Goal: Transaction & Acquisition: Purchase product/service

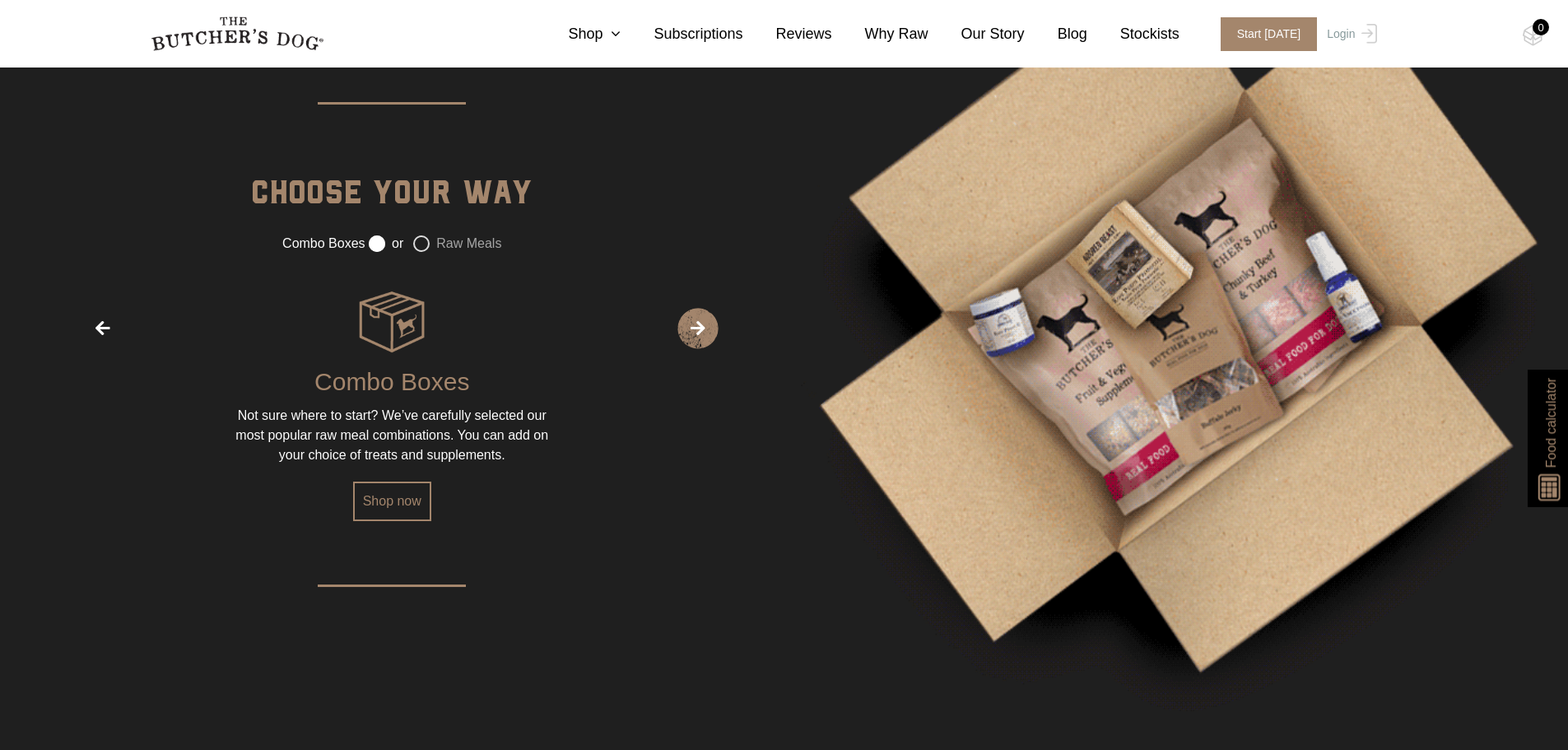
scroll to position [2181, 0]
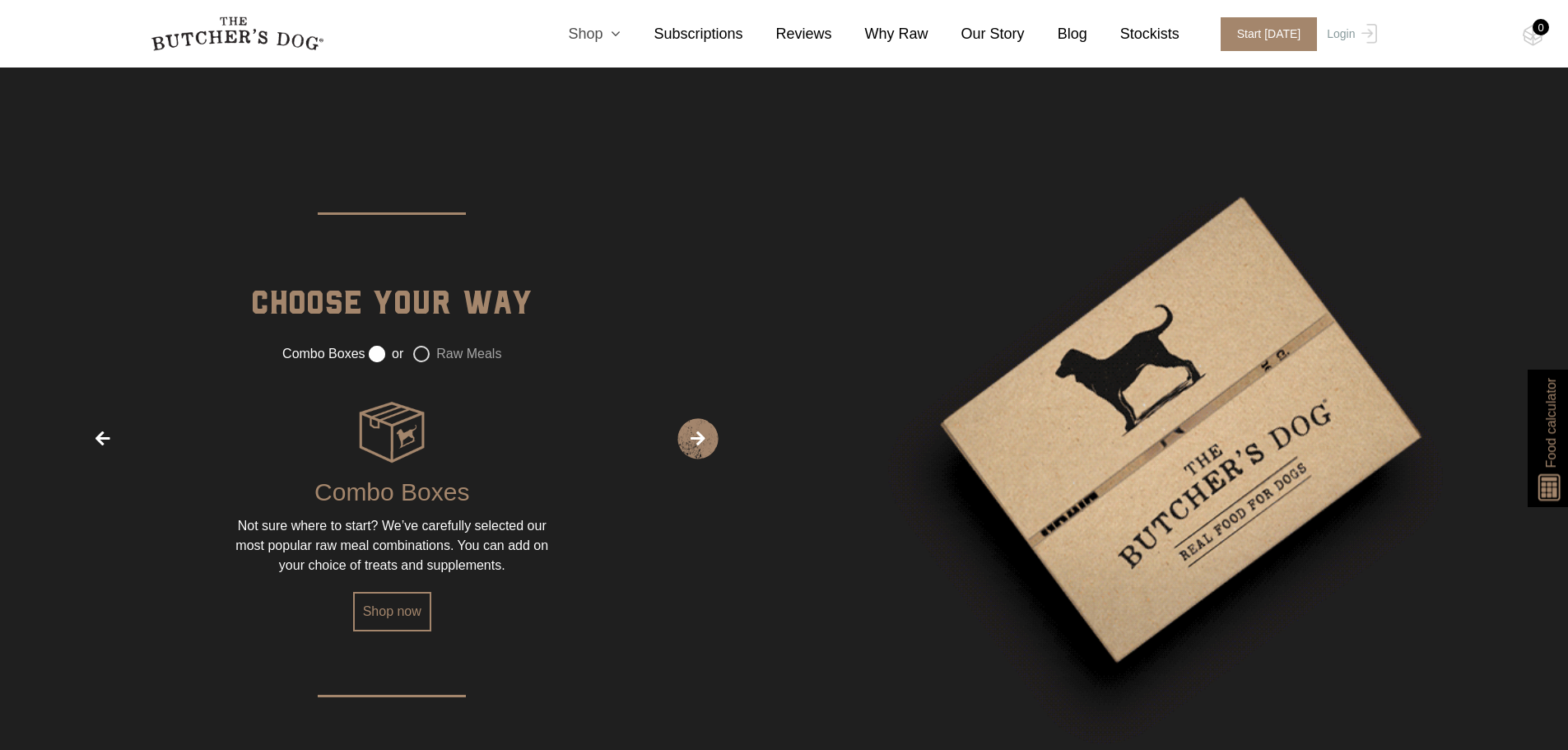
click at [609, 32] on link "Shop" at bounding box center [577, 34] width 86 height 23
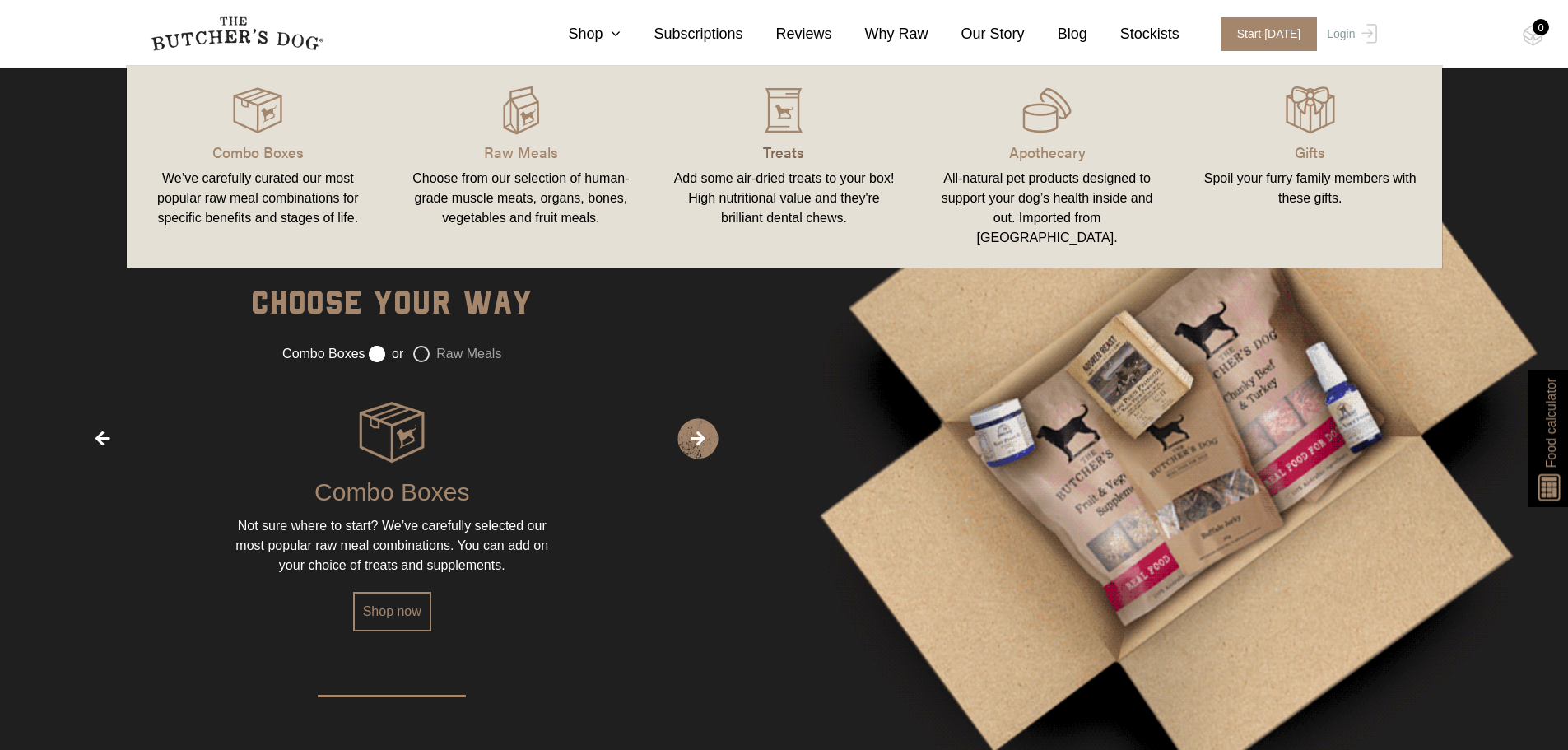
click at [785, 149] on p "Treats" at bounding box center [784, 151] width 224 height 23
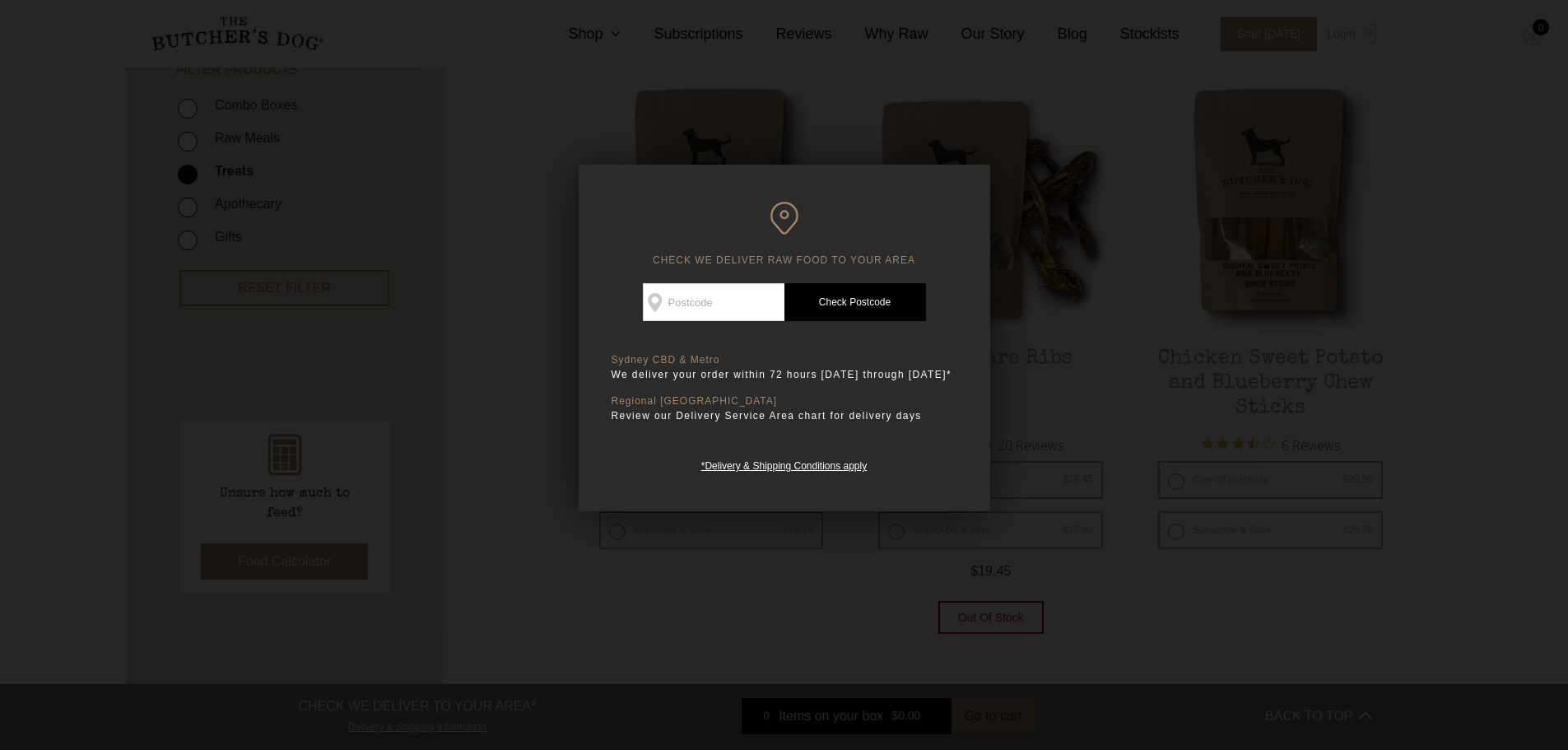
click at [793, 580] on div at bounding box center [784, 375] width 1568 height 750
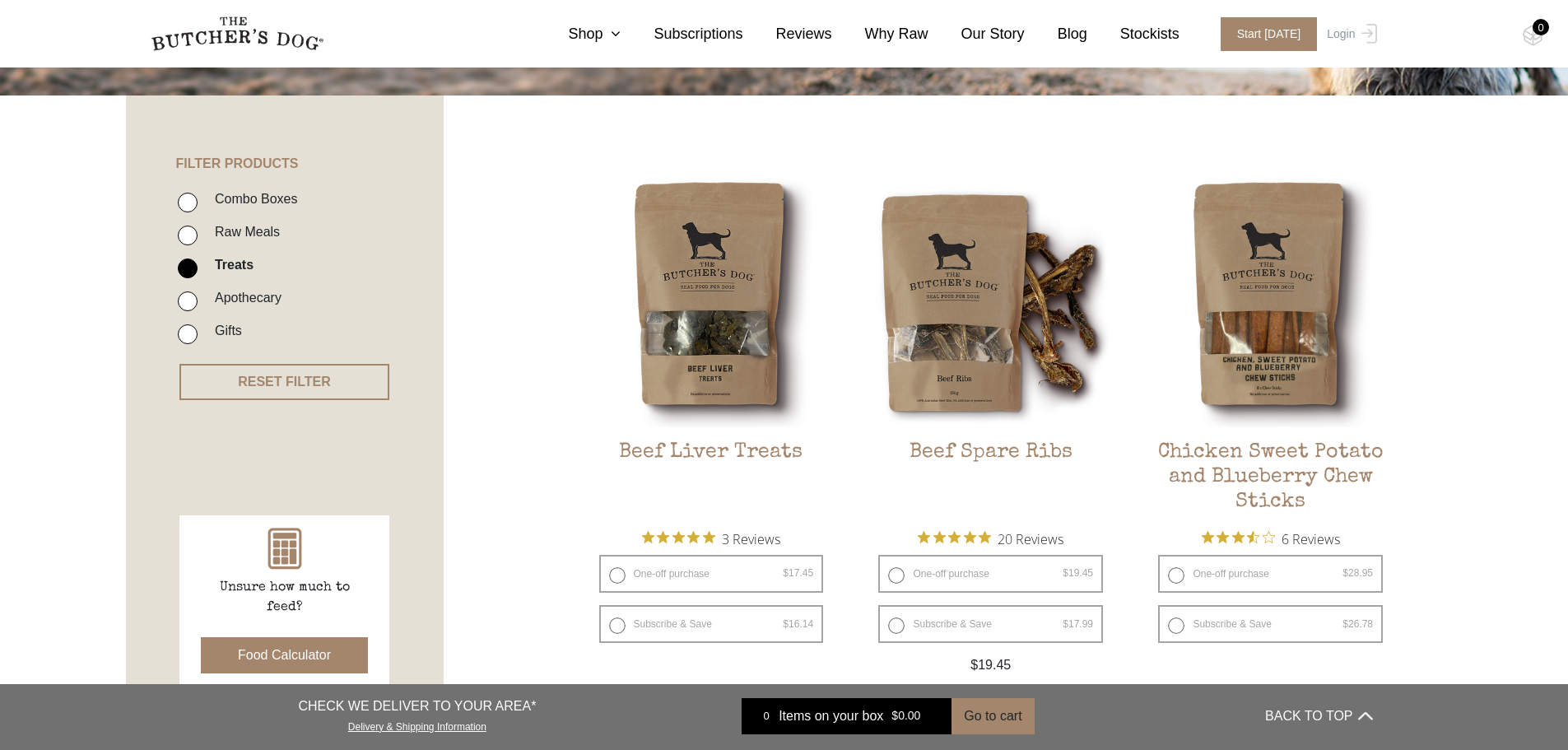
scroll to position [331, 0]
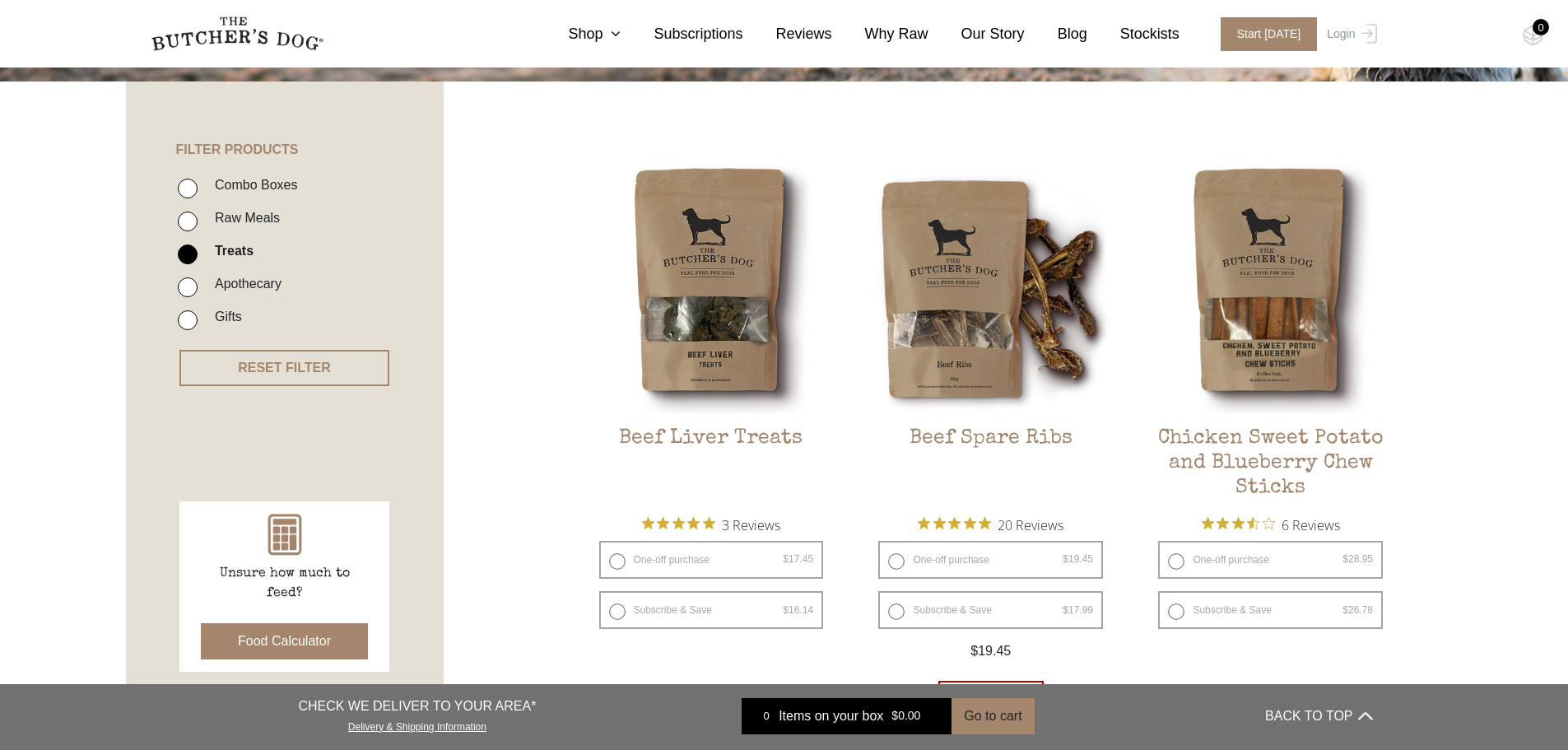
click at [232, 222] on label "Raw Meals" at bounding box center [242, 217] width 73 height 23
click at [197, 222] on input "Raw Meals" at bounding box center [187, 221] width 20 height 20
checkbox input "true"
click at [182, 253] on input "Treats" at bounding box center [187, 255] width 20 height 20
checkbox input "false"
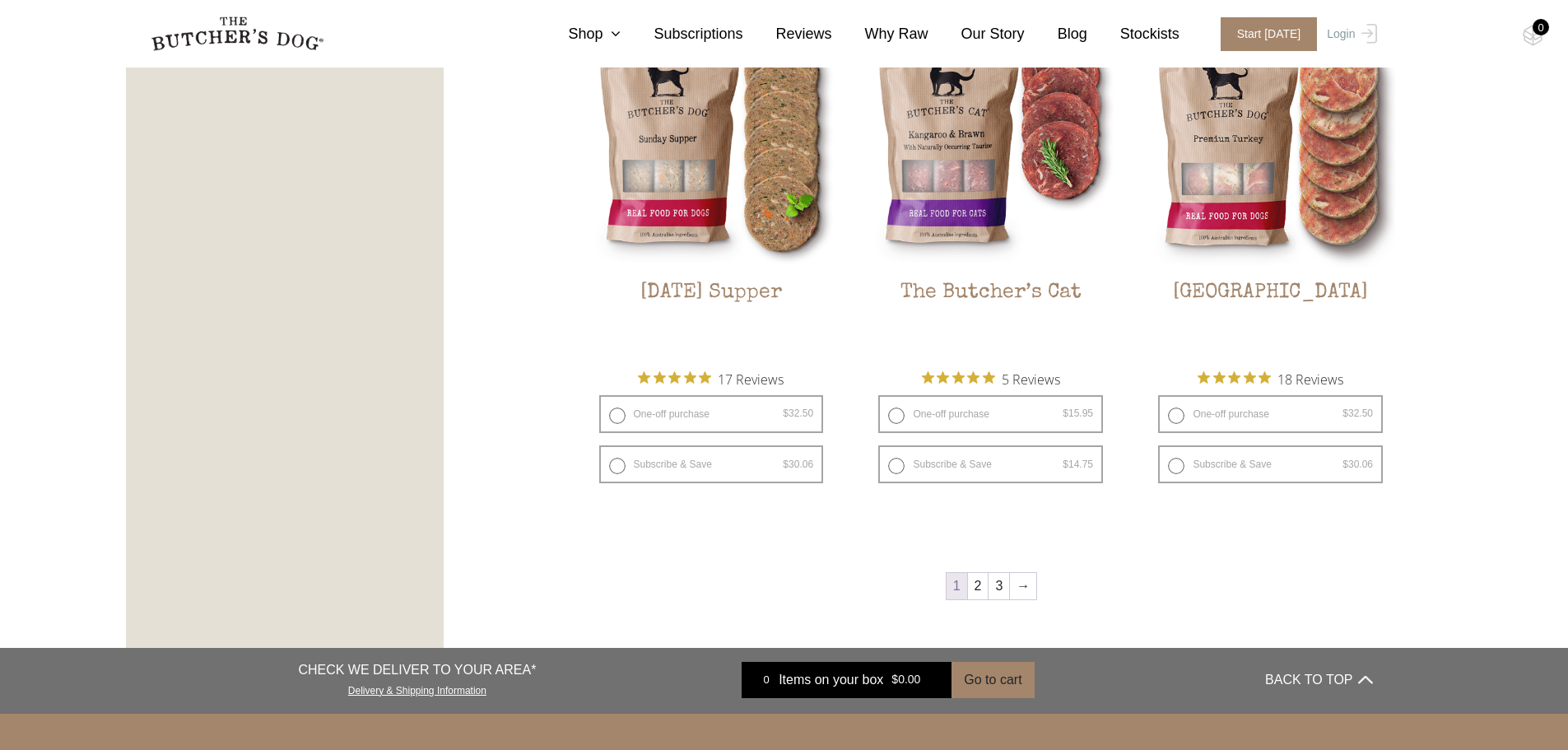
scroll to position [2115, 0]
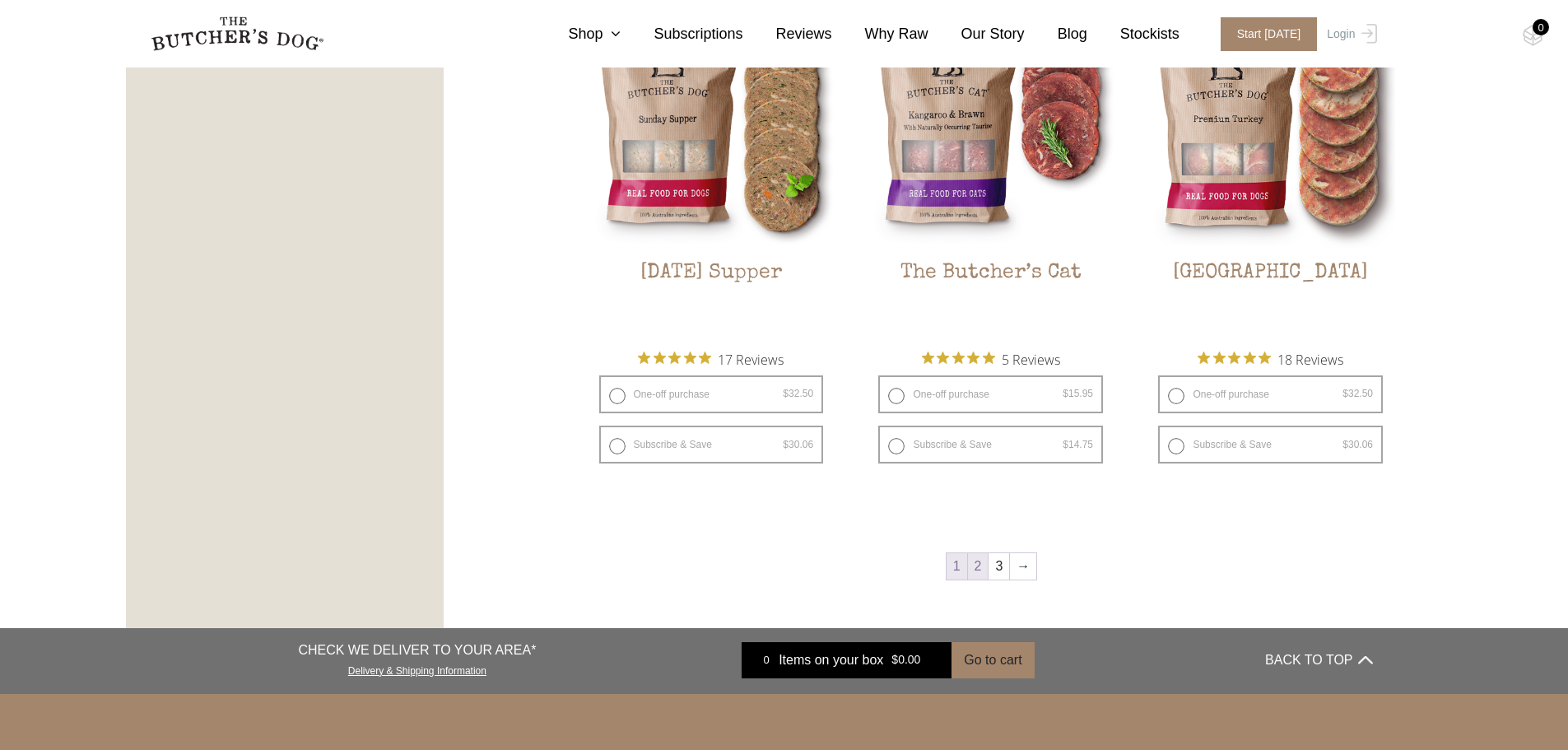
click at [971, 573] on link "2" at bounding box center [978, 565] width 21 height 26
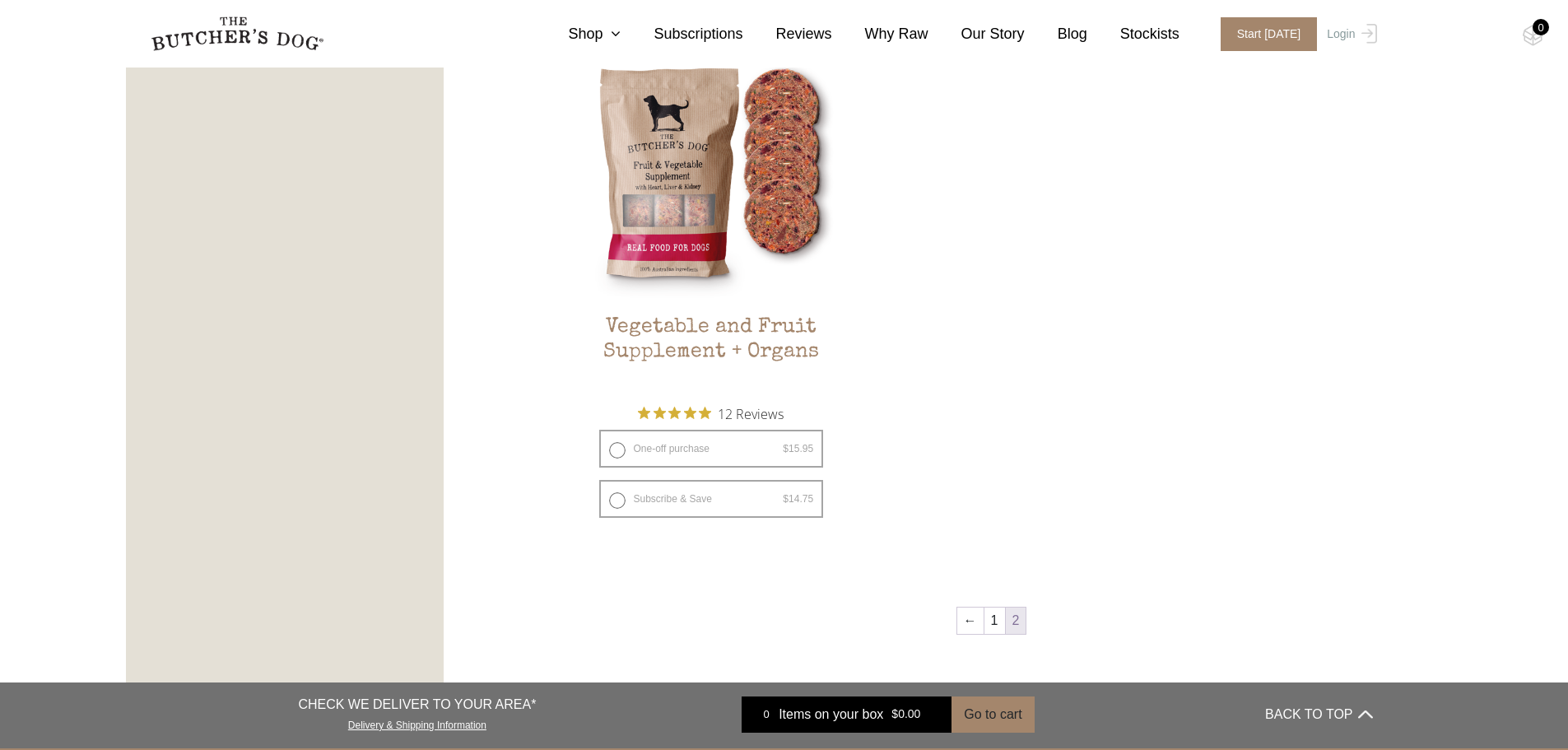
scroll to position [1136, 0]
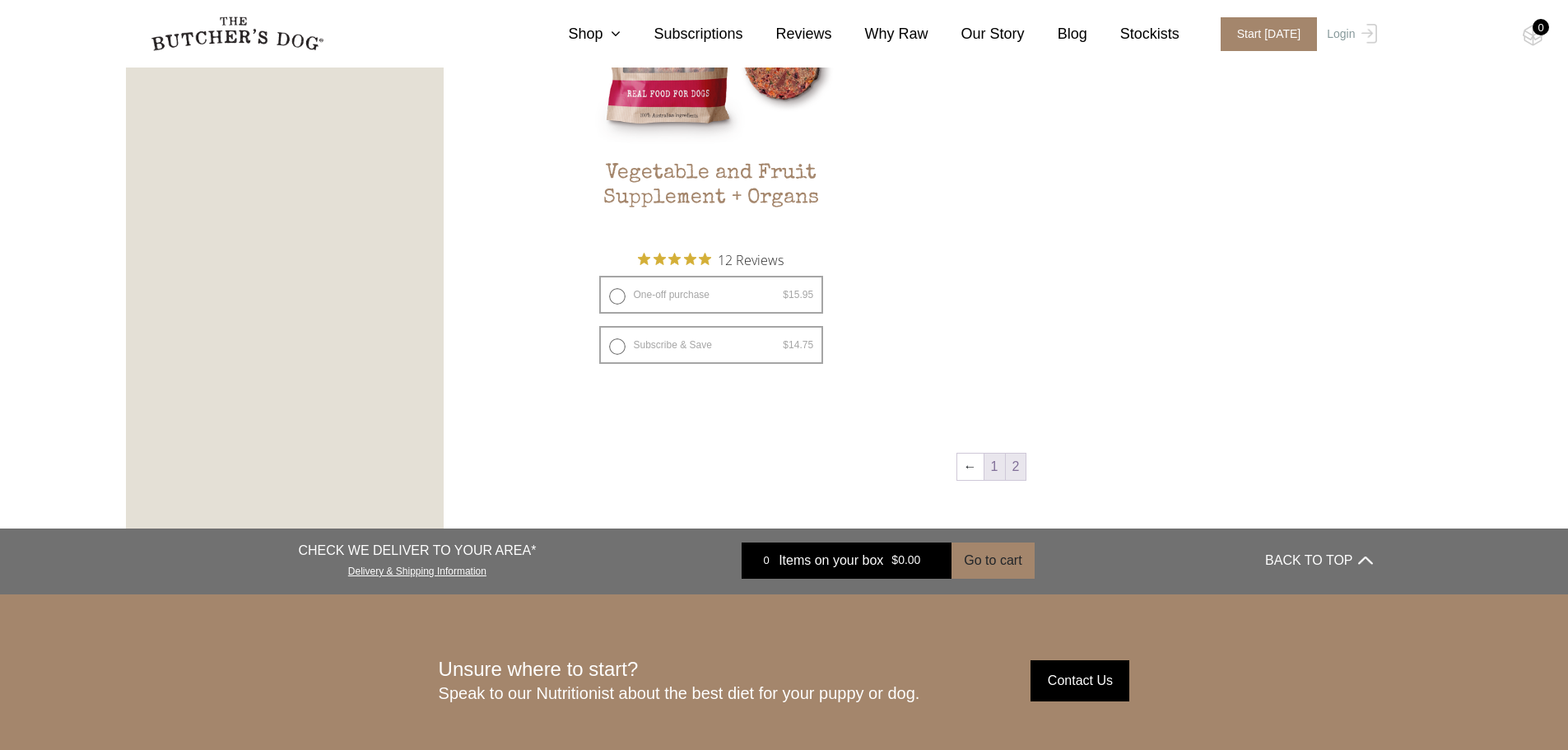
click at [999, 477] on link "1" at bounding box center [994, 466] width 21 height 26
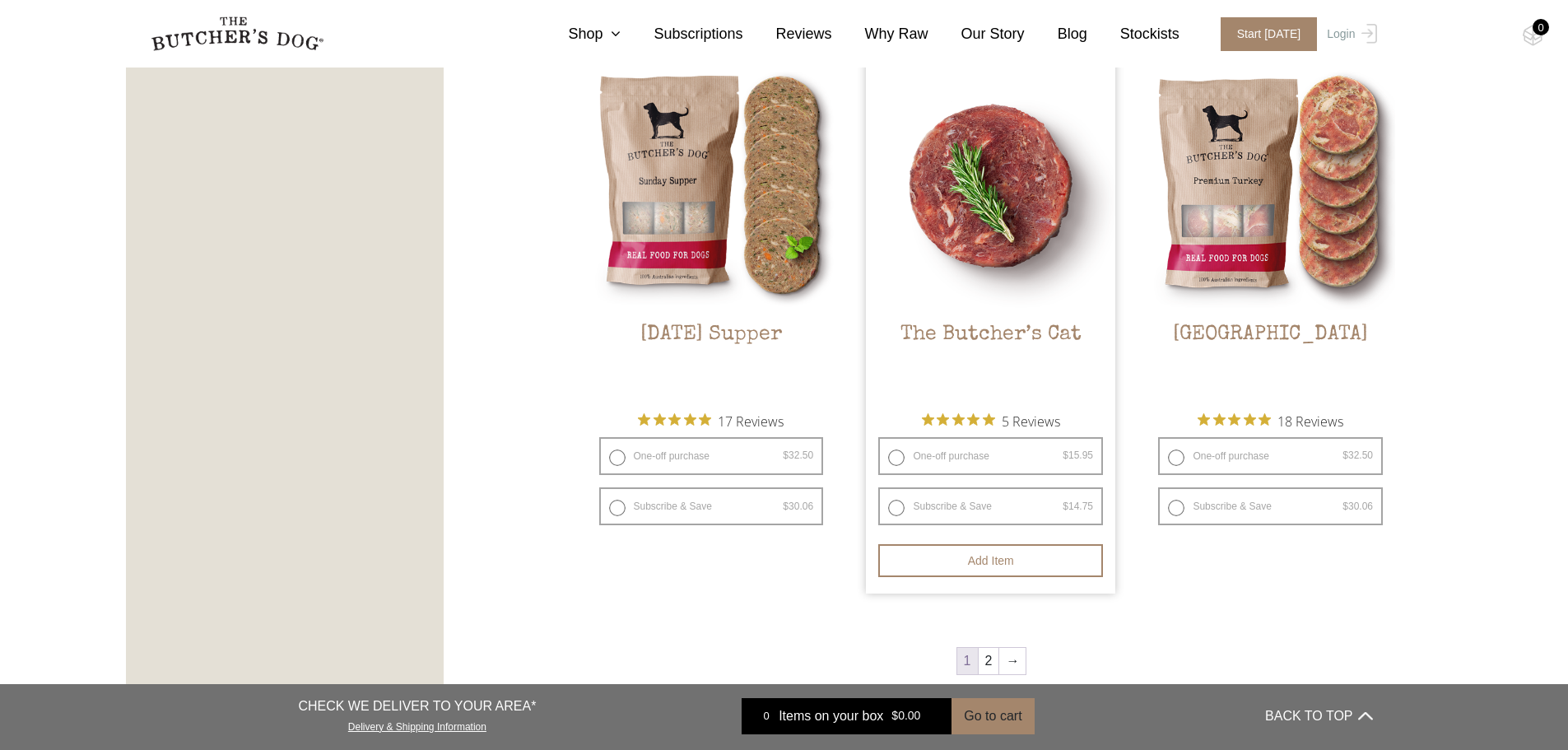
scroll to position [2057, 0]
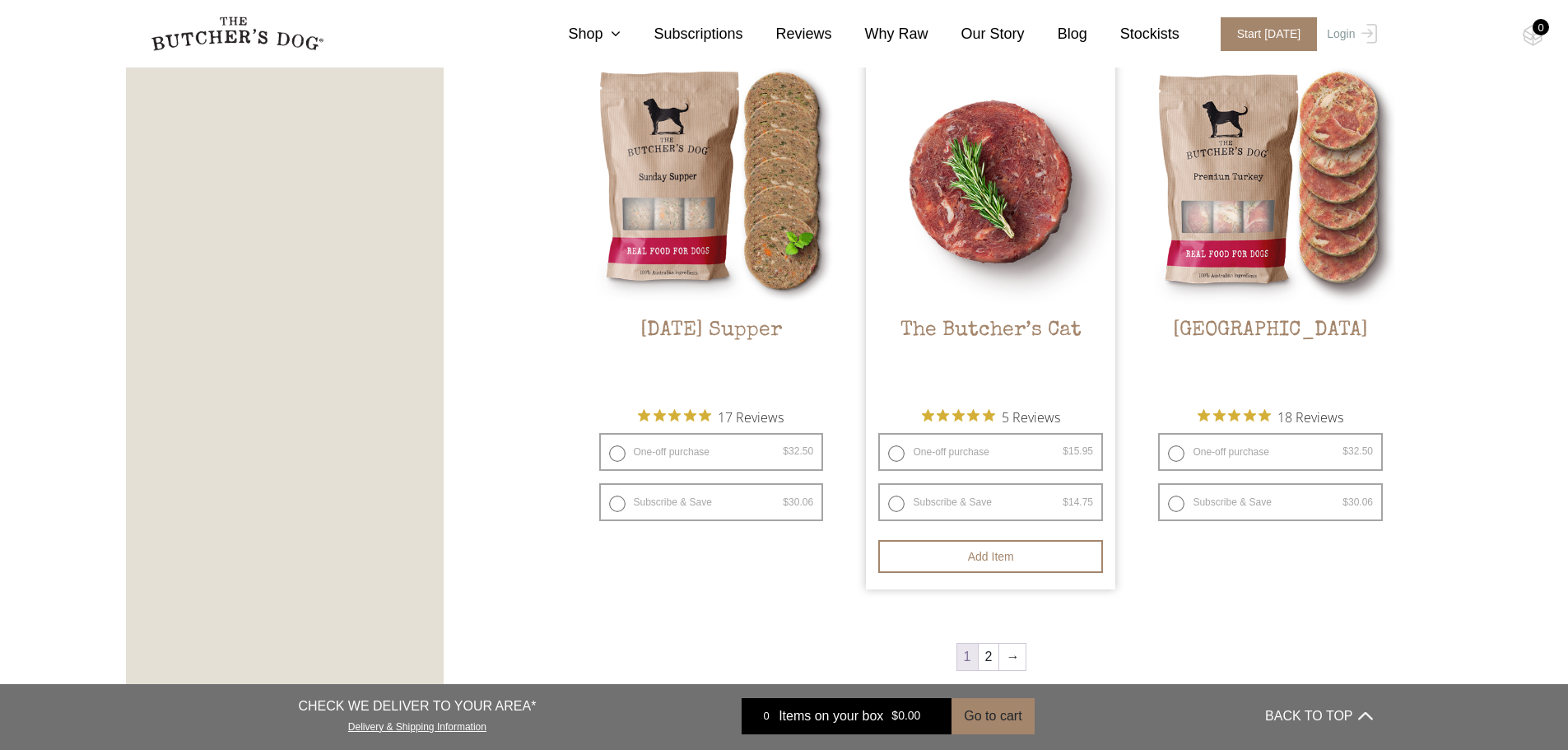
click at [925, 494] on label "Subscribe & Save $ 15.95 Original price was: $15.95. $ 14.75 Current price is: …" at bounding box center [991, 502] width 225 height 38
radio input "true"
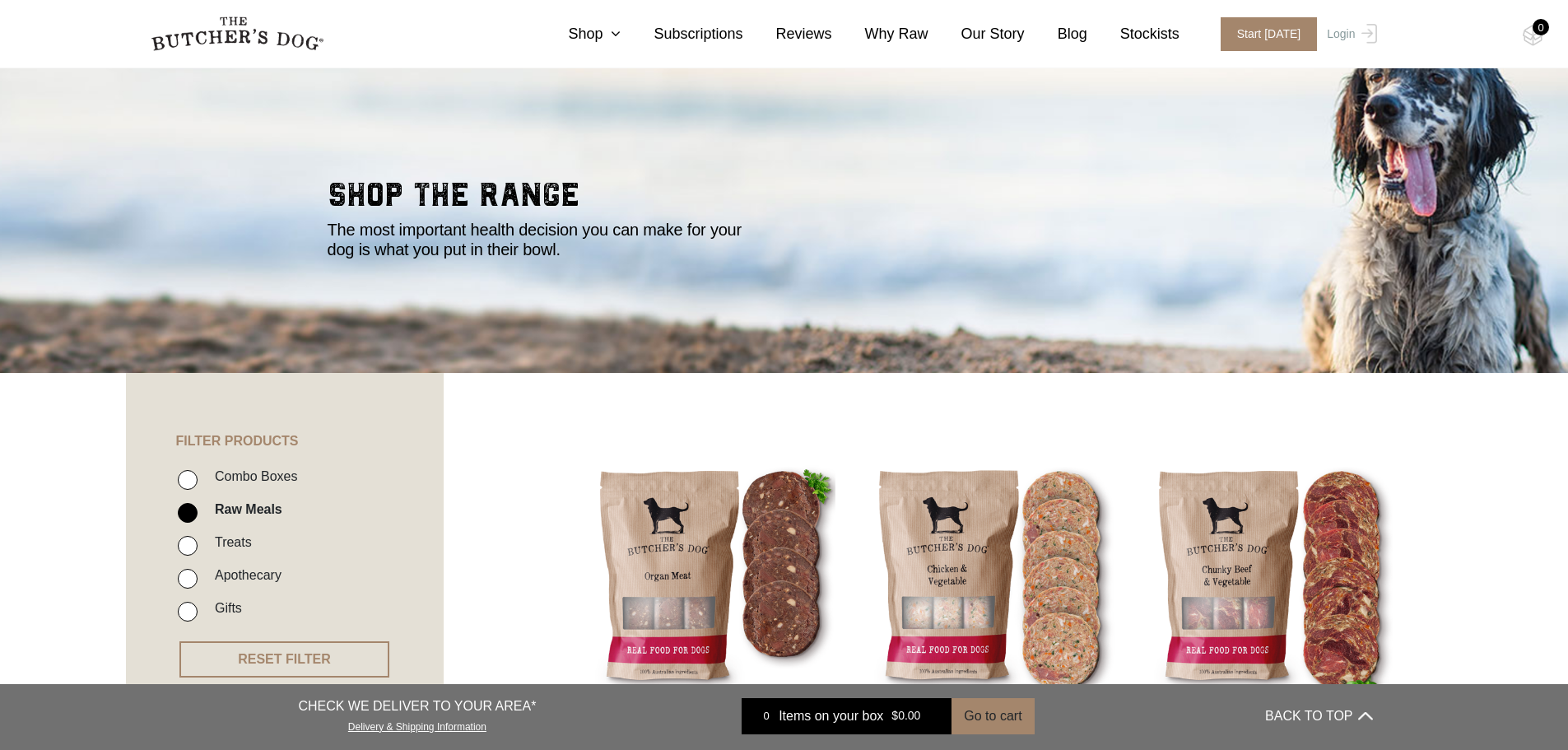
scroll to position [0, 0]
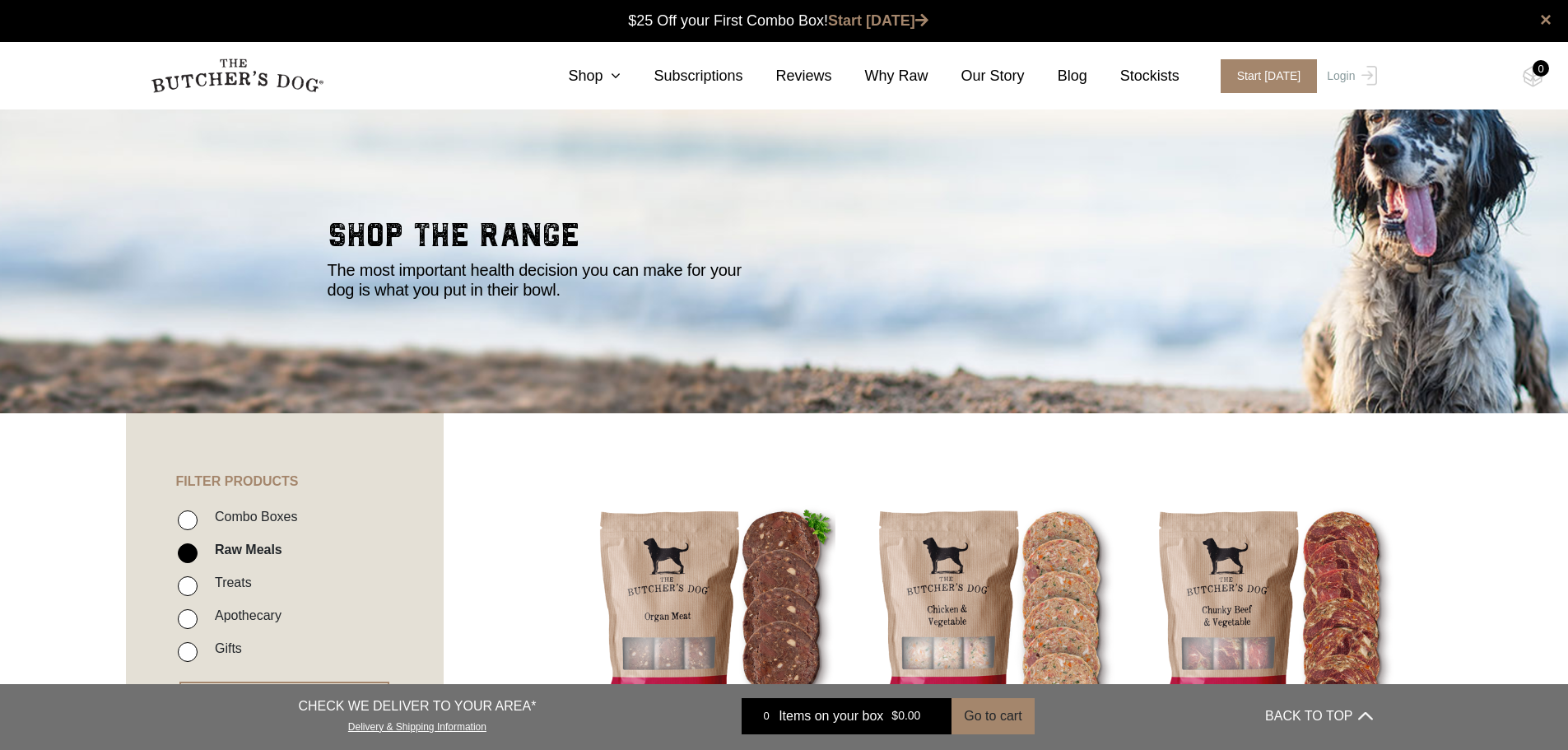
click at [189, 576] on input "Treats" at bounding box center [187, 586] width 20 height 20
checkbox input "true"
click at [186, 550] on input "Raw Meals" at bounding box center [187, 553] width 20 height 20
checkbox input "false"
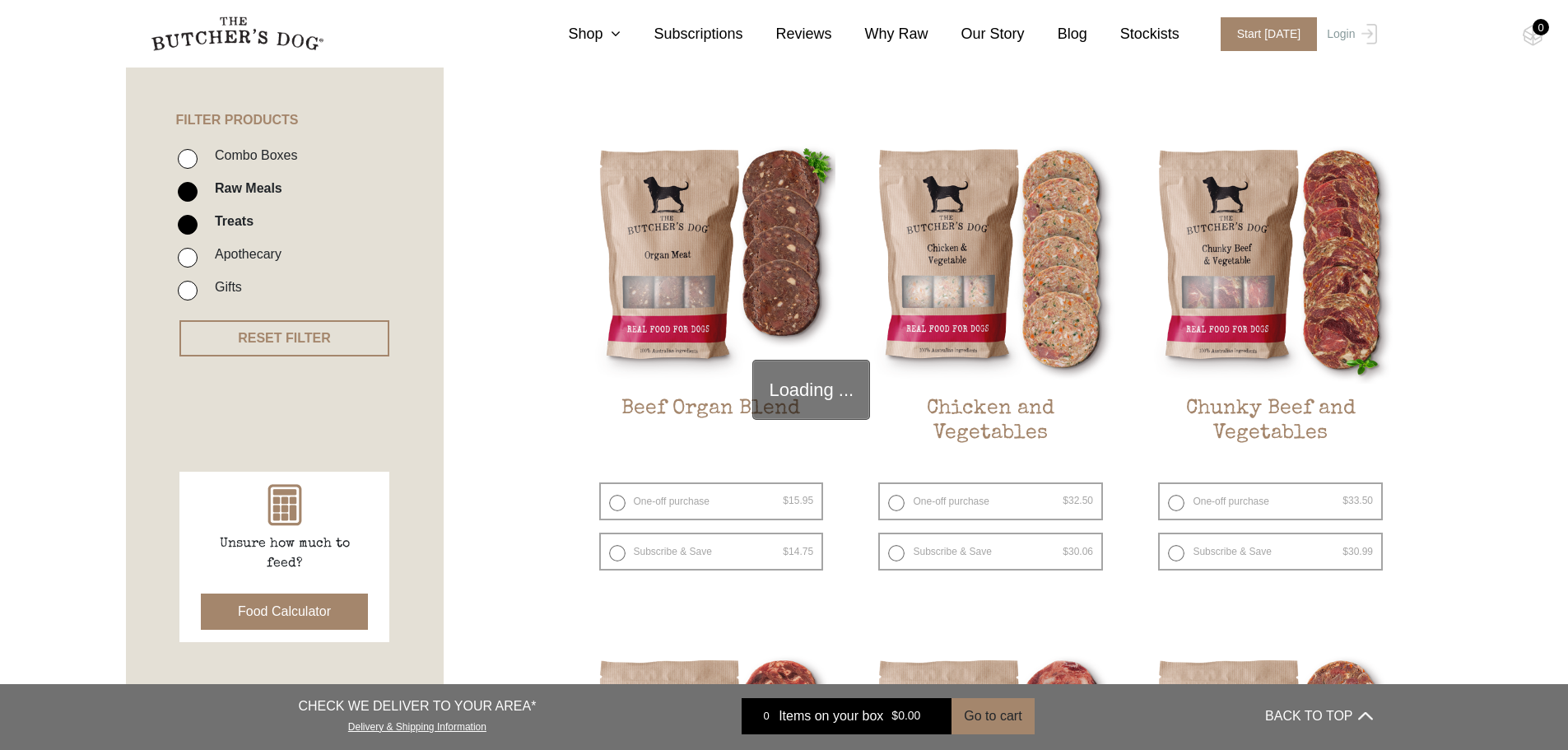
scroll to position [372, 0]
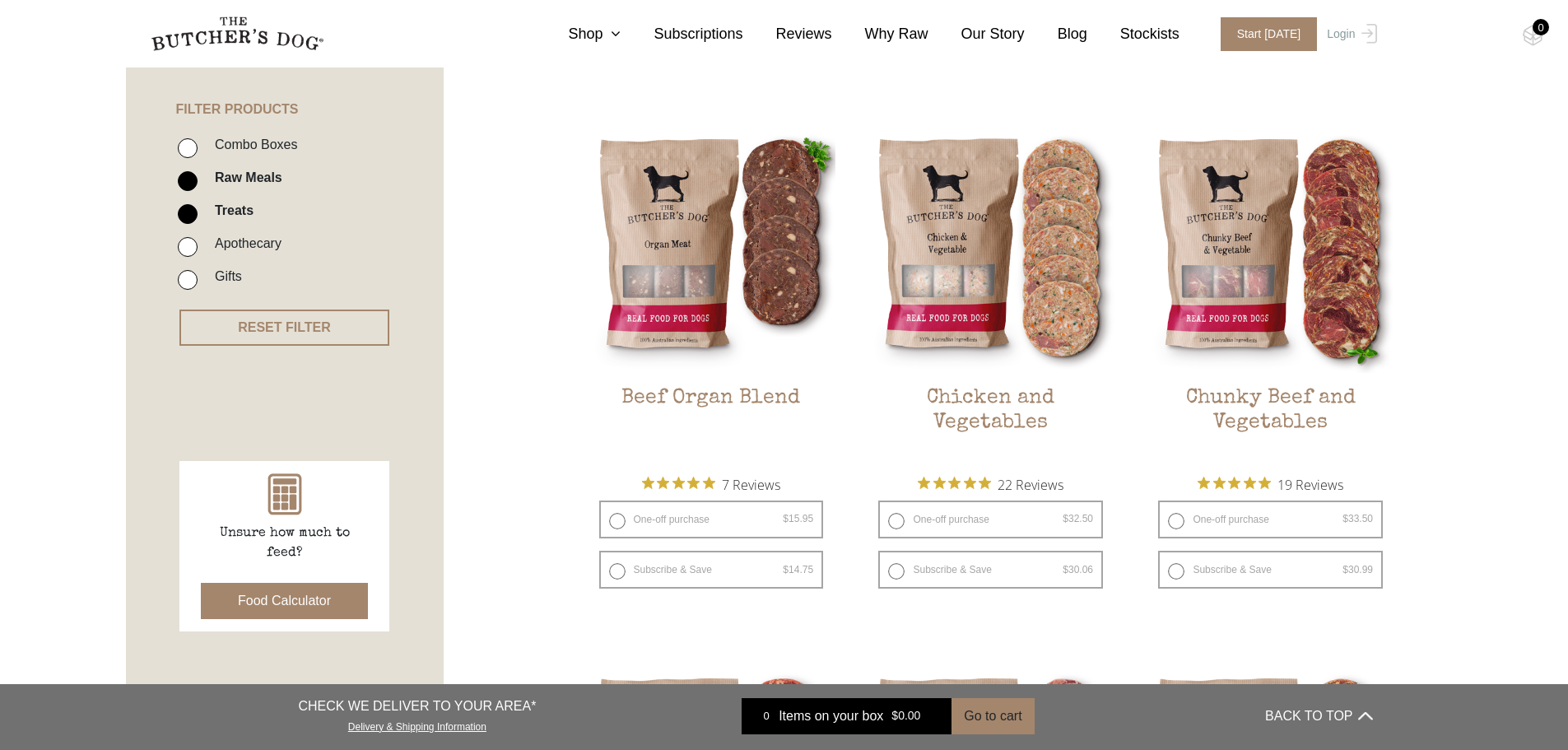
click at [188, 181] on input "Raw Meals" at bounding box center [187, 181] width 20 height 20
checkbox input "false"
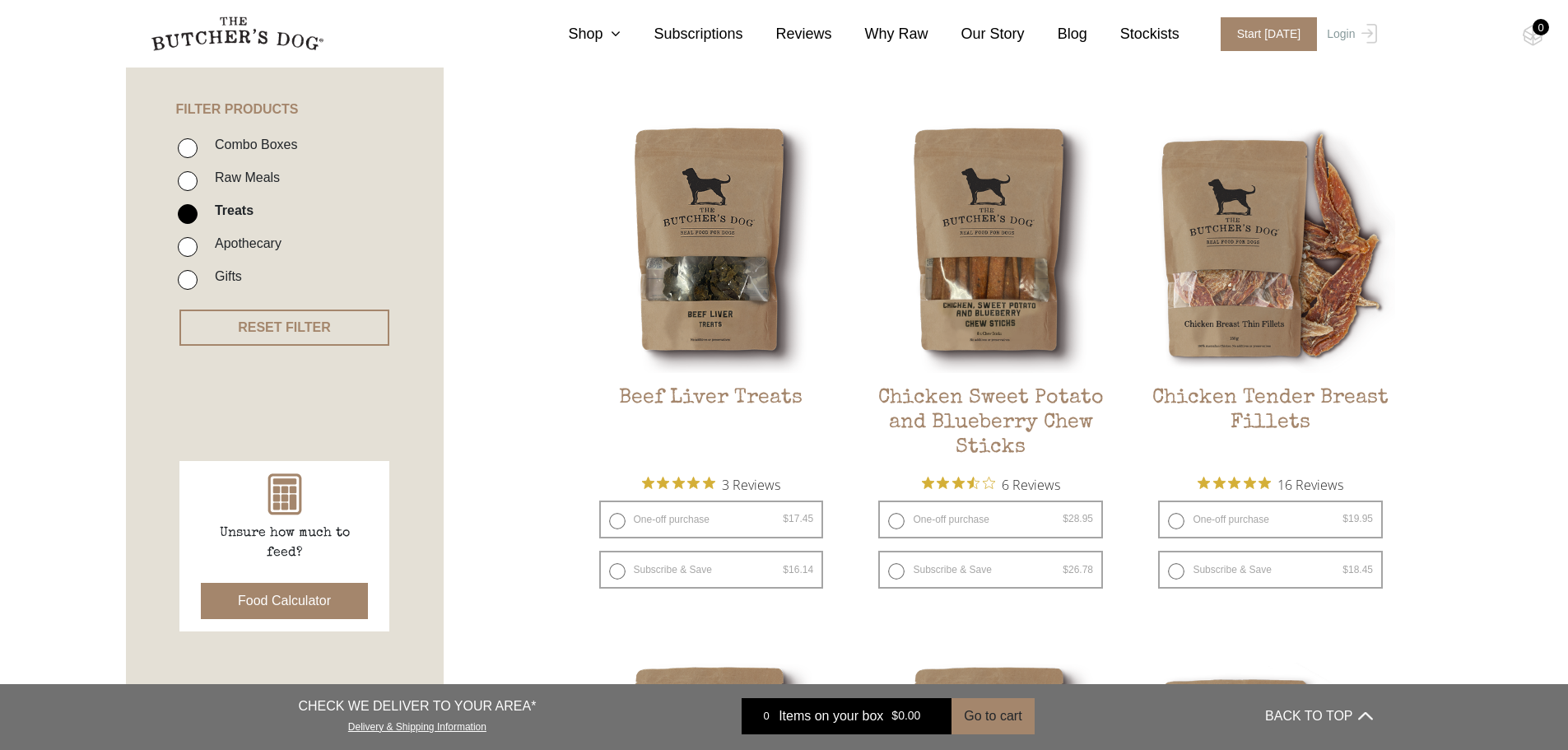
click at [188, 149] on input "Combo Boxes" at bounding box center [187, 149] width 20 height 20
checkbox input "true"
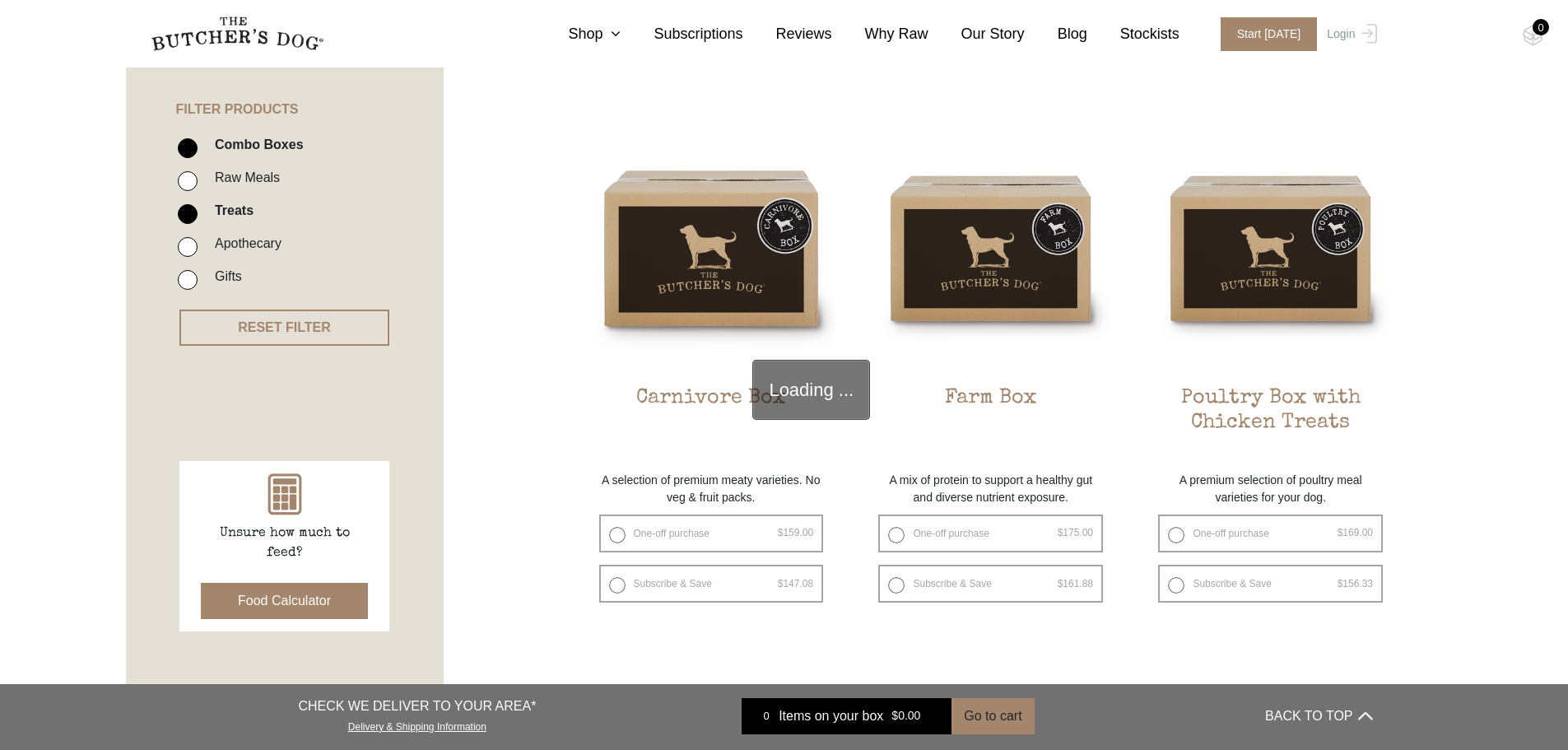
click at [185, 212] on input "Treats" at bounding box center [187, 214] width 20 height 20
checkbox input "false"
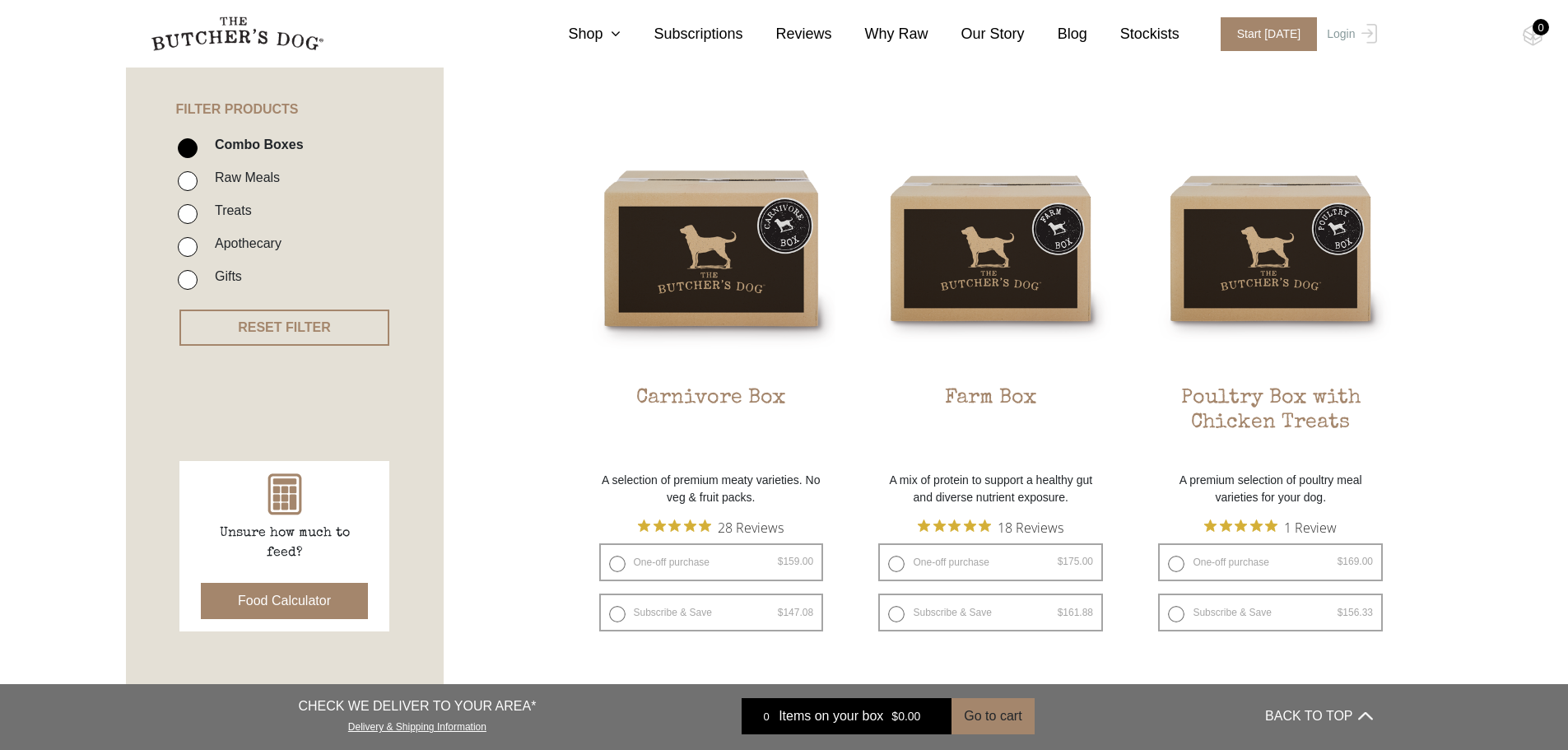
click at [188, 212] on input "Treats" at bounding box center [187, 214] width 20 height 20
checkbox input "true"
click at [191, 151] on input "Combo Boxes" at bounding box center [187, 149] width 20 height 20
checkbox input "false"
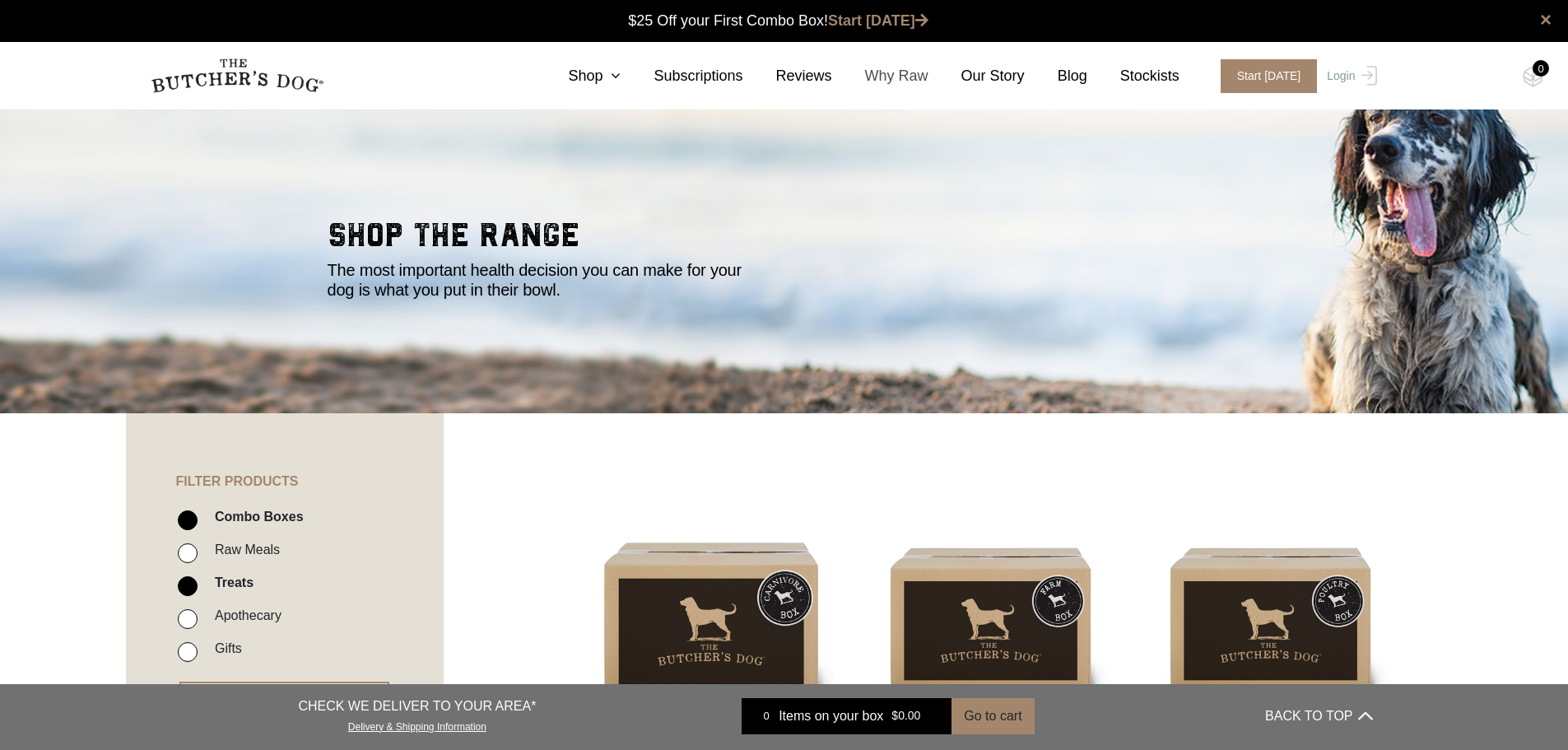
click at [918, 81] on link "Why Raw" at bounding box center [880, 76] width 96 height 23
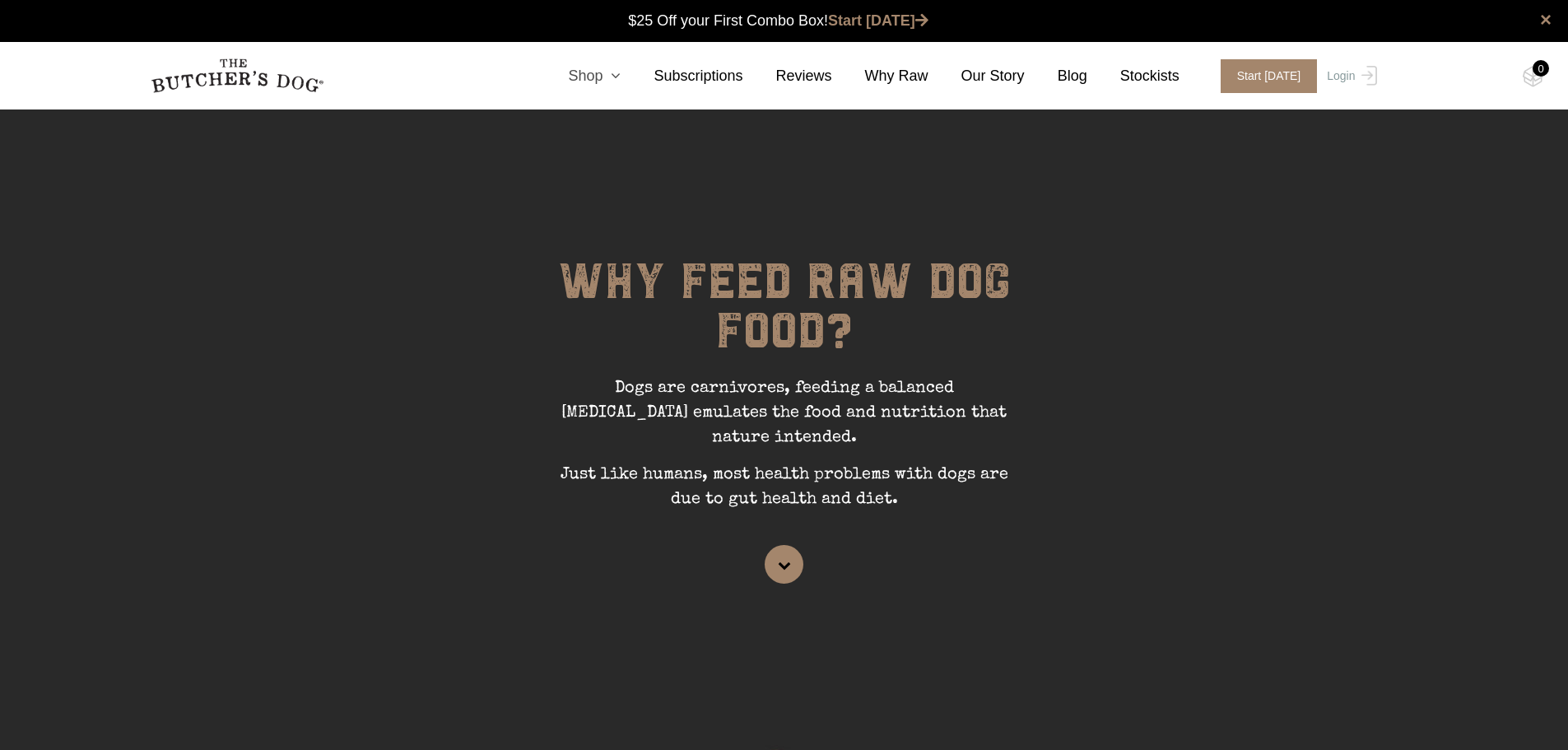
click at [615, 78] on link "Shop" at bounding box center [577, 76] width 86 height 23
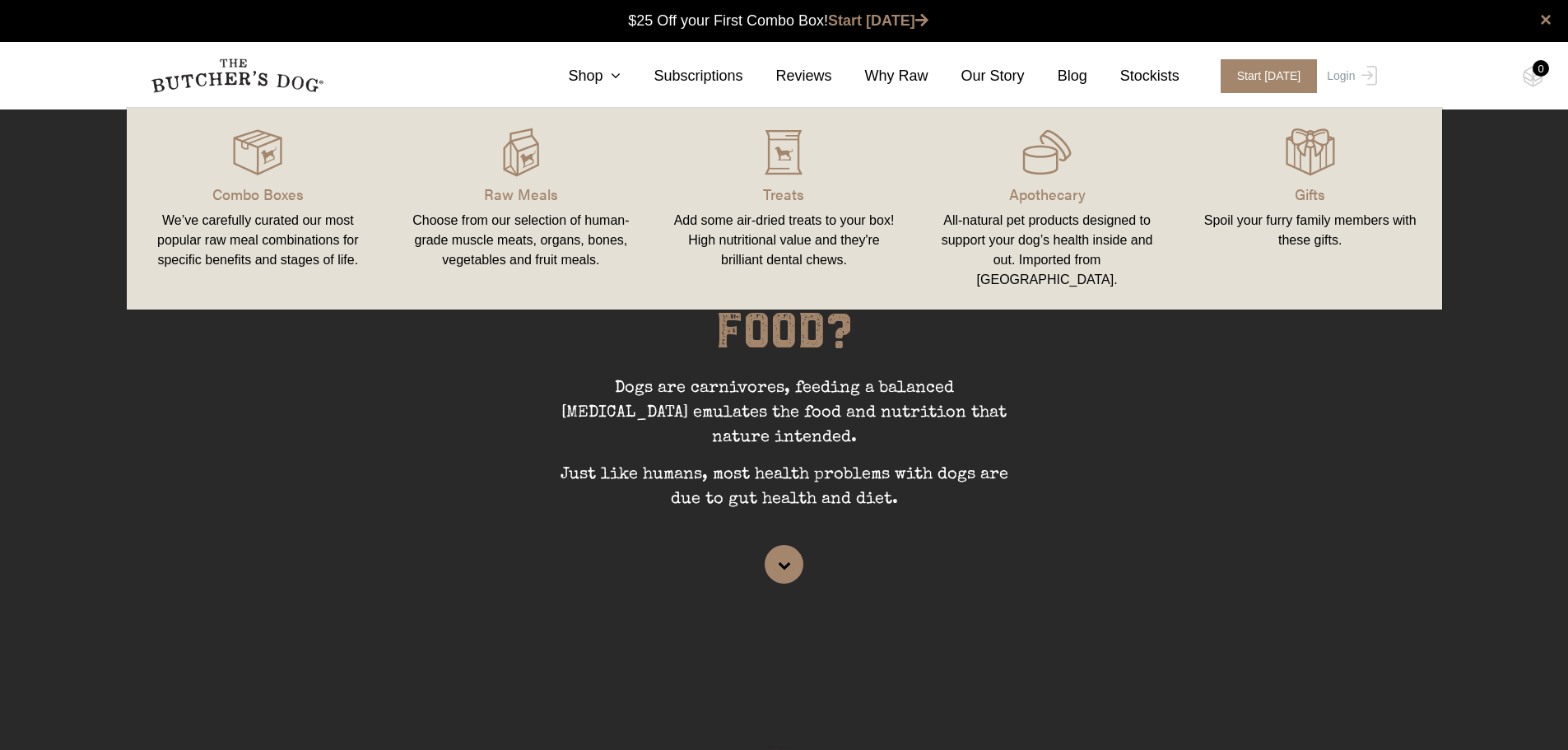
click at [847, 231] on div "Add some air-dried treats to your box! High nutritional value and they're brill…" at bounding box center [784, 240] width 224 height 59
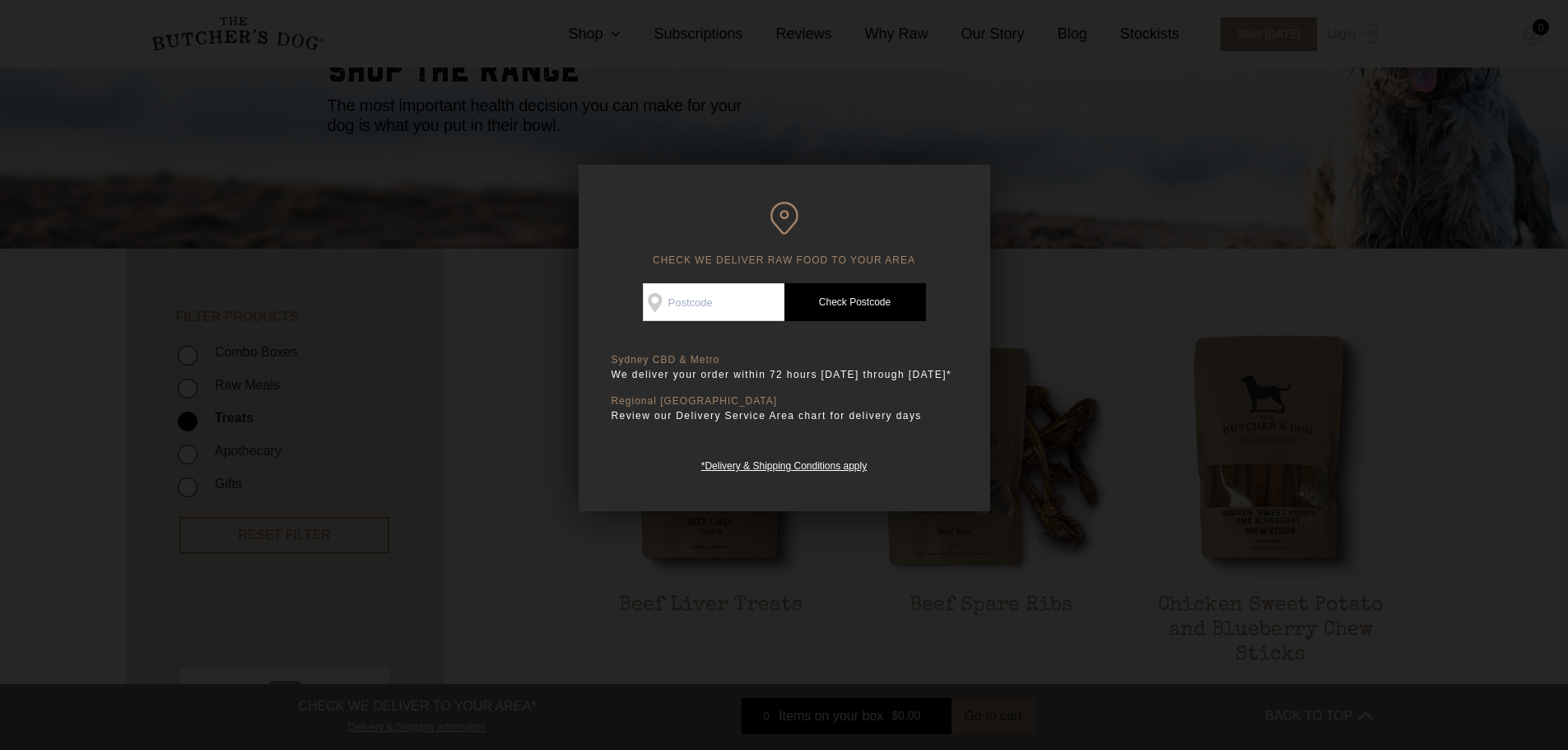
click at [1194, 122] on div at bounding box center [784, 375] width 1568 height 750
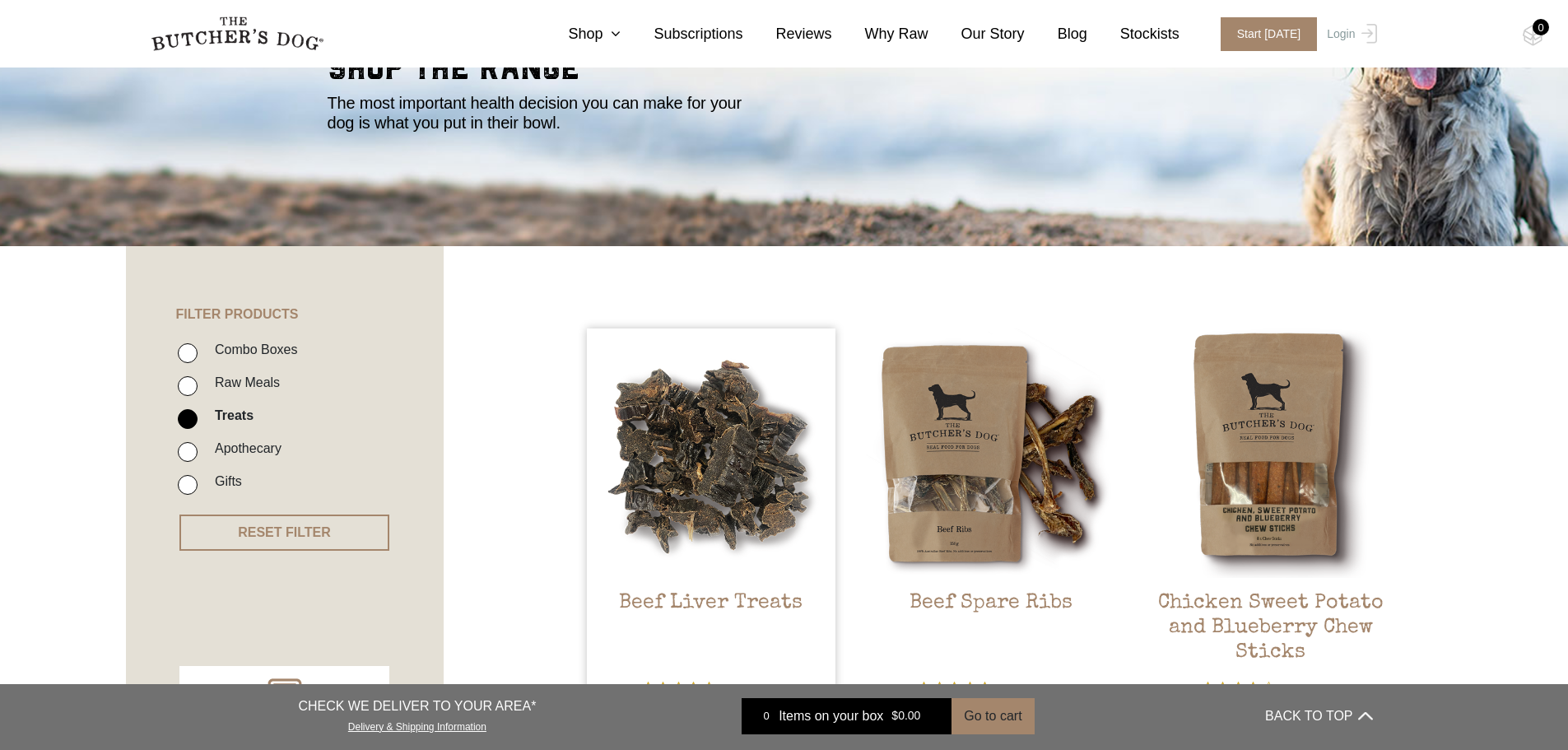
scroll to position [161, 0]
